Goal: Download file/media

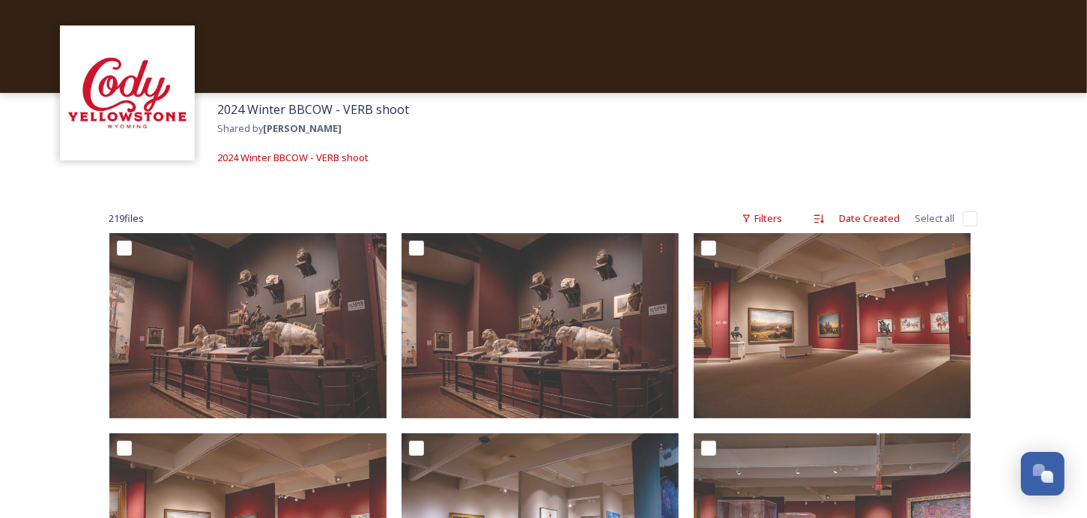
scroll to position [75, 0]
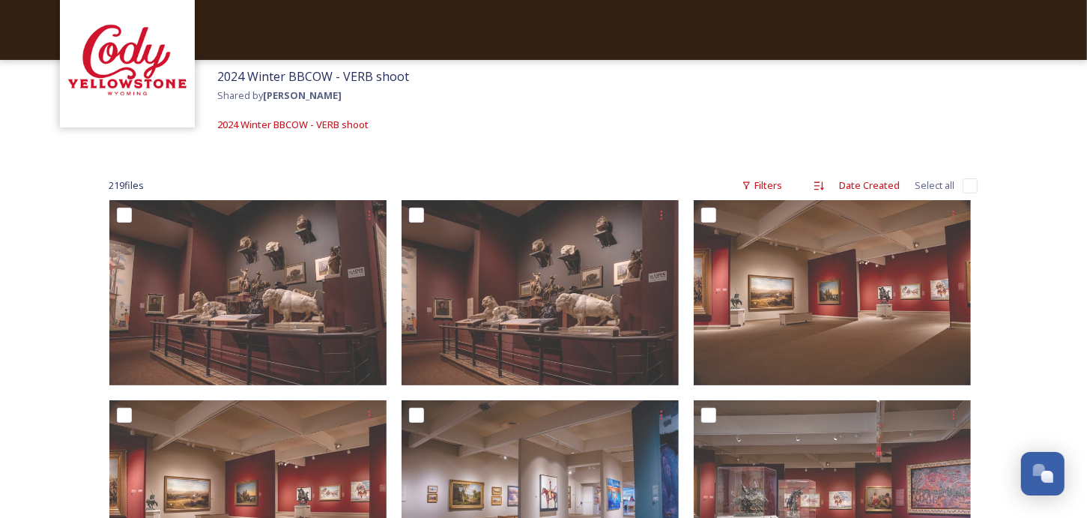
click at [966, 184] on input "checkbox" at bounding box center [970, 185] width 15 height 15
checkbox input "true"
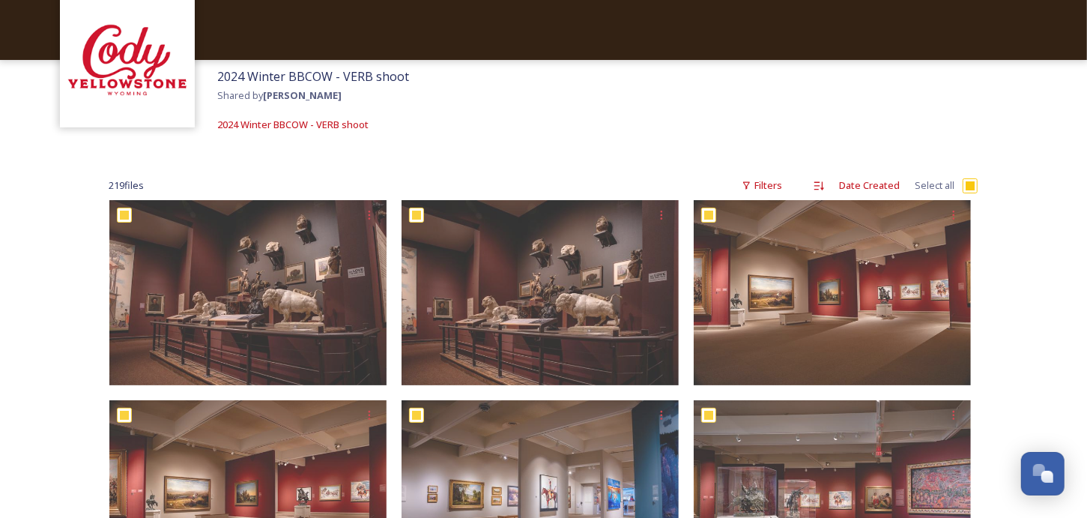
checkbox input "true"
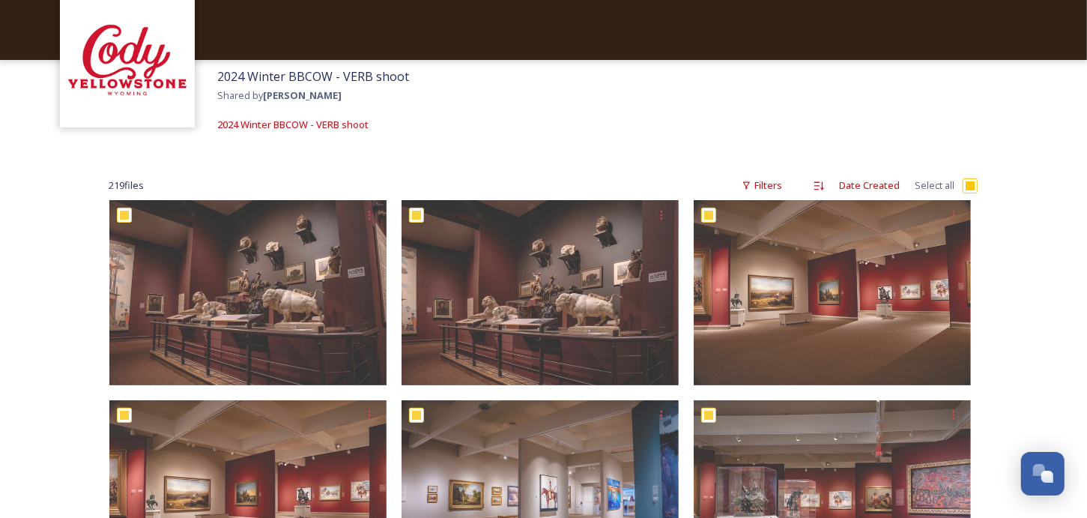
checkbox input "true"
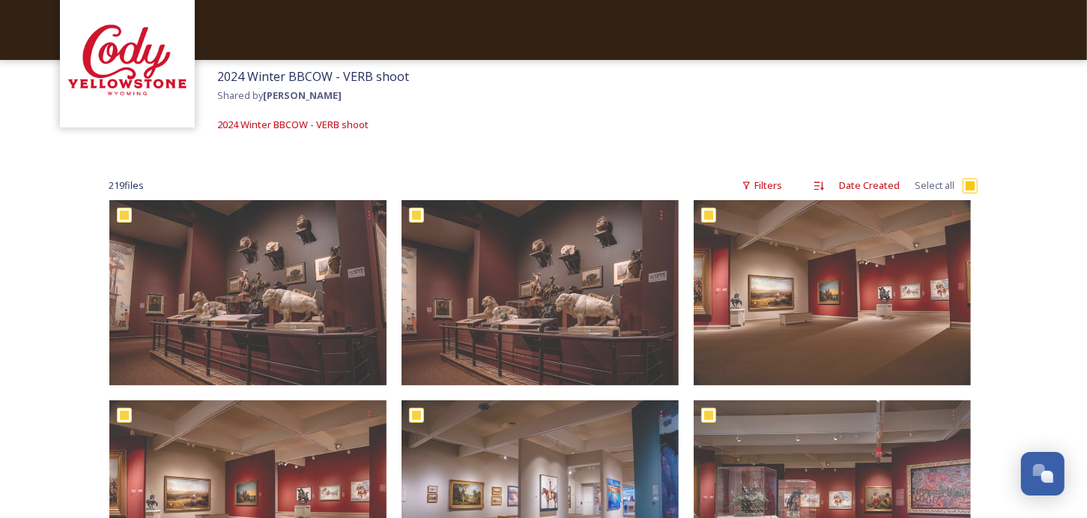
checkbox input "true"
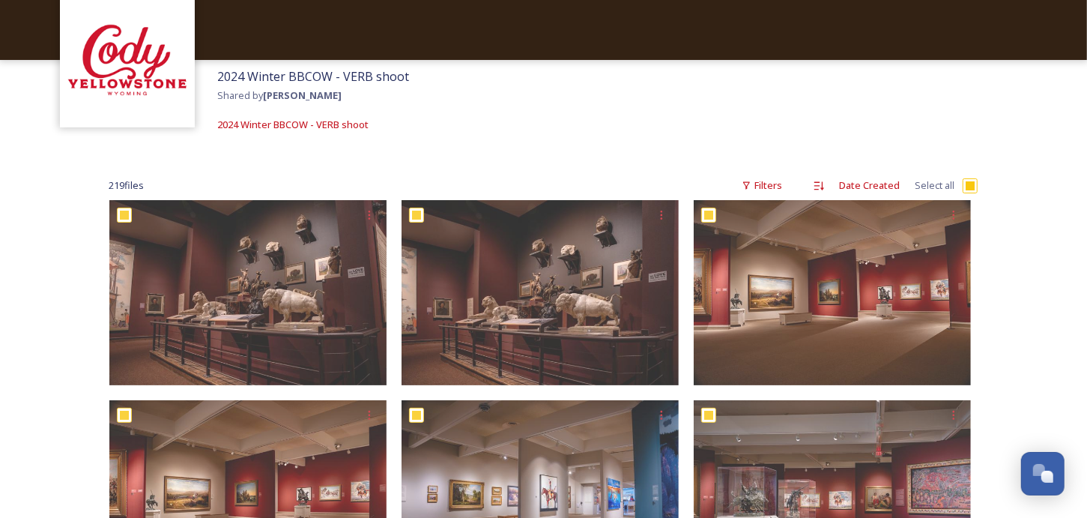
checkbox input "true"
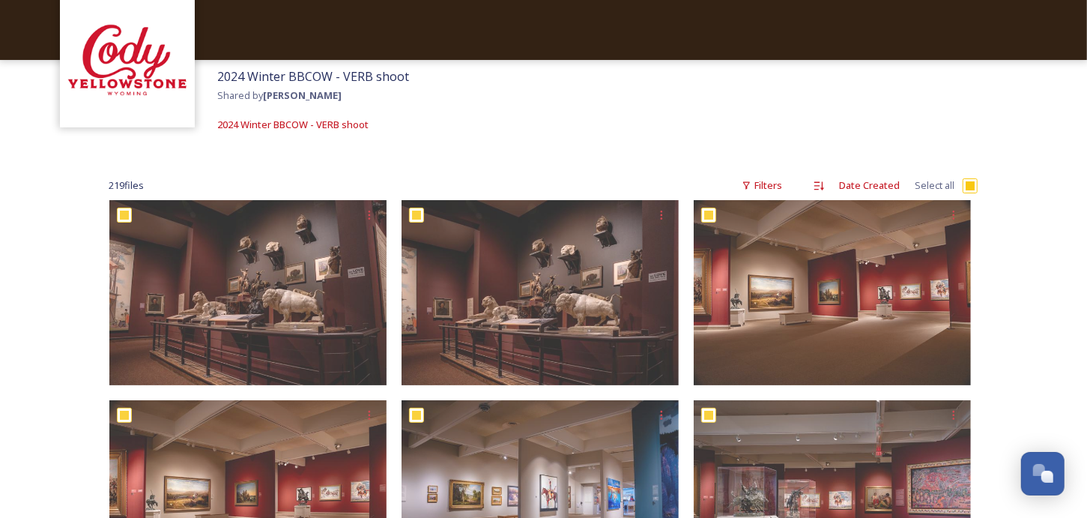
checkbox input "true"
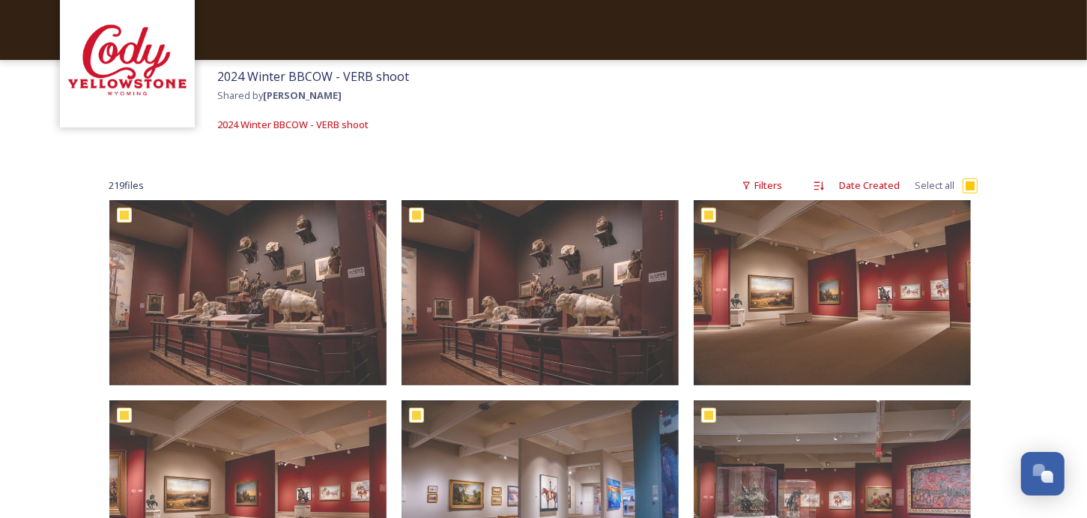
checkbox input "true"
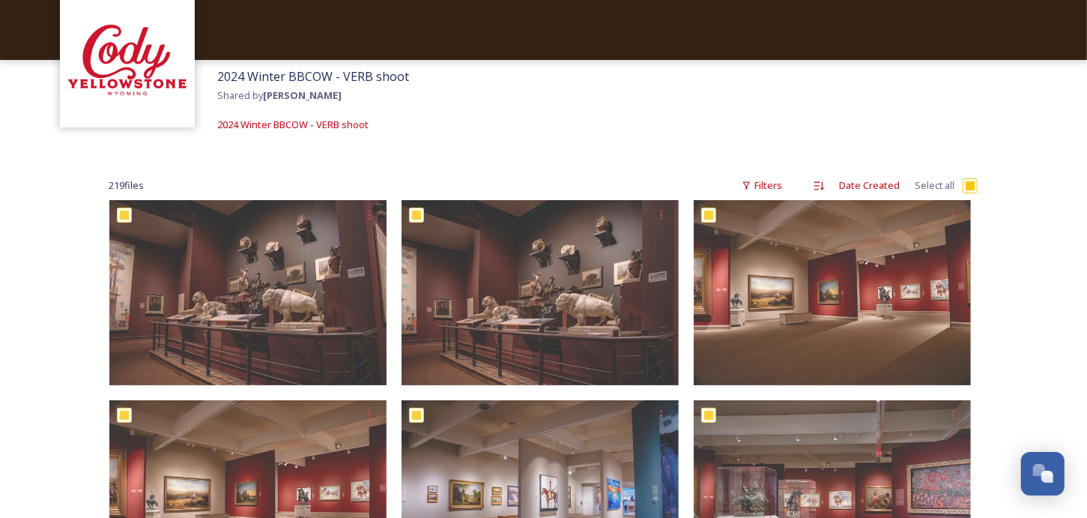
checkbox input "true"
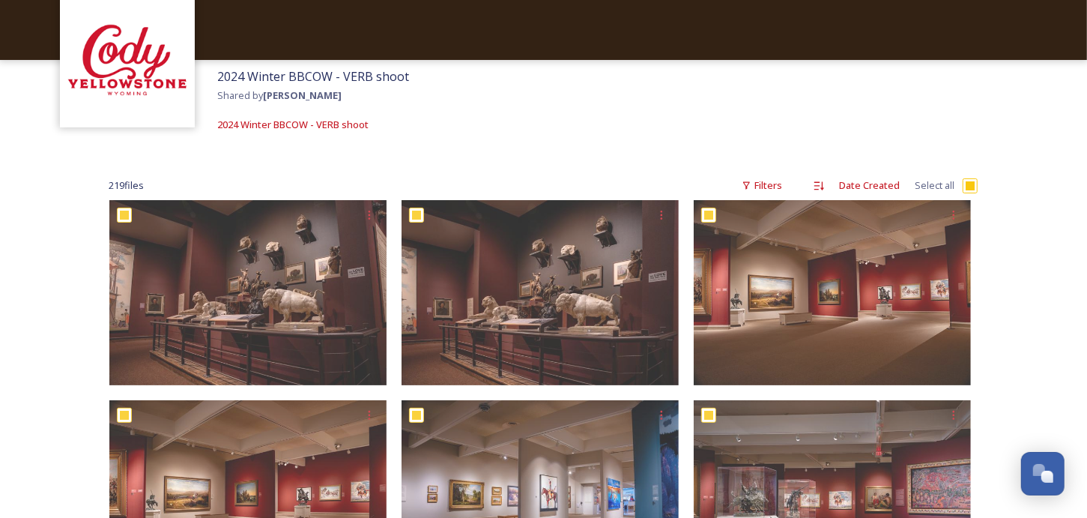
checkbox input "true"
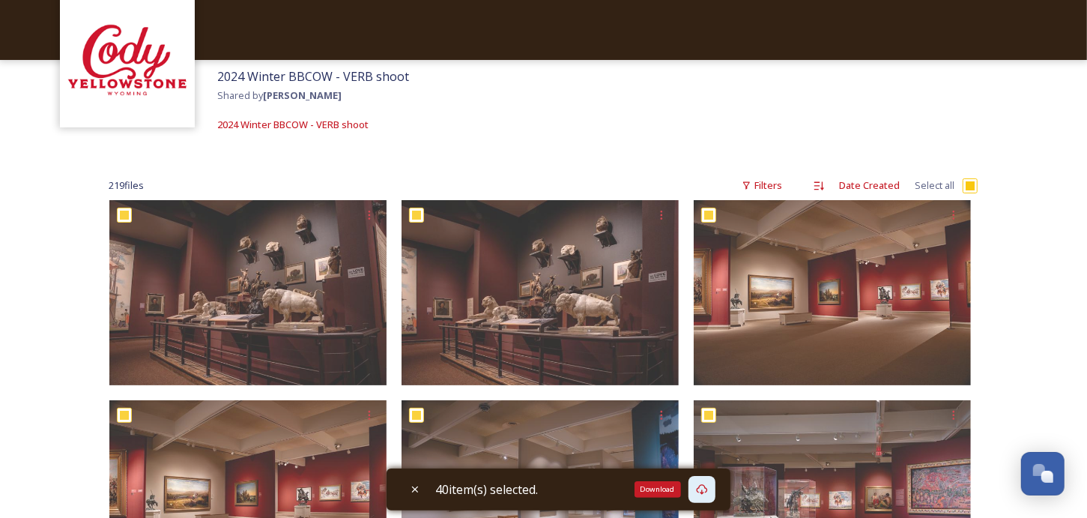
click at [662, 491] on div "Download" at bounding box center [657, 489] width 46 height 16
